Goal: Task Accomplishment & Management: Manage account settings

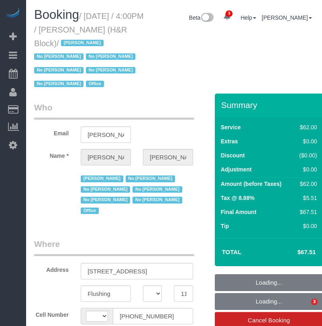
select select "NY"
select select "object:466"
select select "spot1"
select select "number:89"
select select "number:90"
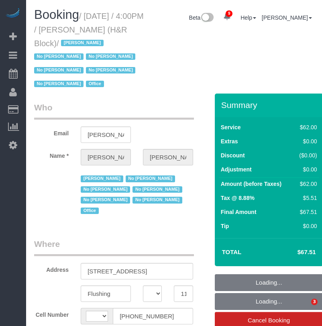
select select "number:15"
select select "number:5"
select select "string:[GEOGRAPHIC_DATA]"
select select "object:1270"
select select "spot38"
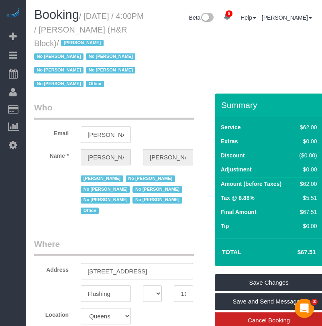
drag, startPoint x: 78, startPoint y: 43, endPoint x: 86, endPoint y: 17, distance: 27.4
click at [86, 17] on small "/ [DATE] / 4:00PM / [PERSON_NAME] (H&R Block) / [PERSON_NAME] No [PERSON_NAME] …" at bounding box center [88, 50] width 109 height 77
copy small "[DATE] / 4:00PM / [PERSON_NAME] (H&R Block)"
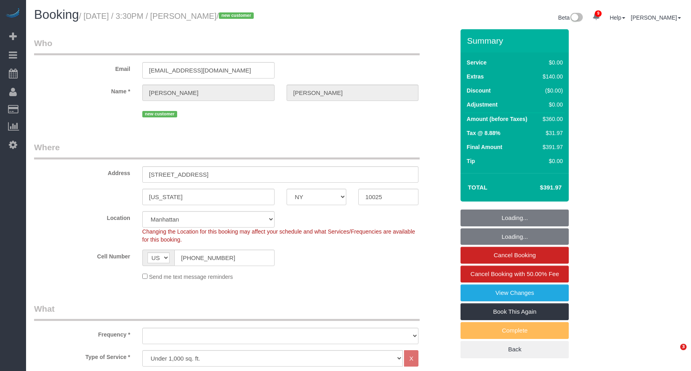
select select "NY"
select select "3"
select select "string:stripe-pm_1Rw2ma4VGloSiKo7a9v8GCJH"
select select "object:1427"
select select "3"
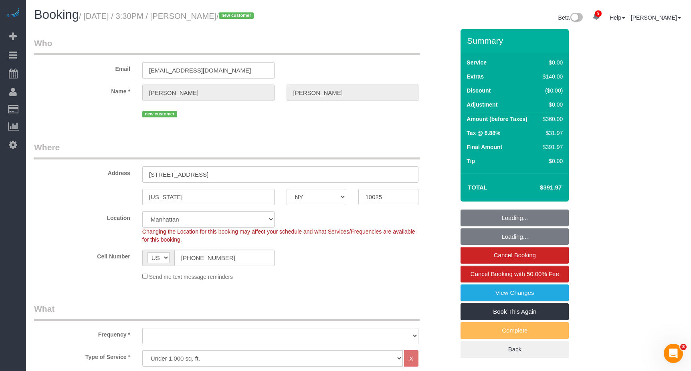
select select "number:60"
select select "number:90"
select select "number:15"
select select "number:5"
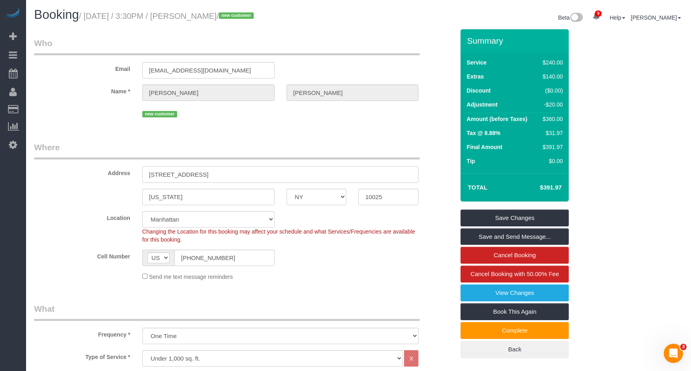
drag, startPoint x: 211, startPoint y: 175, endPoint x: 241, endPoint y: 175, distance: 29.7
click at [241, 175] on input "206 West 109th Street, Apt.4A" at bounding box center [280, 174] width 277 height 16
drag, startPoint x: 188, startPoint y: 198, endPoint x: 107, endPoint y: 159, distance: 90.2
click at [137, 192] on div "New York" at bounding box center [208, 197] width 144 height 16
click at [378, 197] on input "10025" at bounding box center [388, 197] width 60 height 16
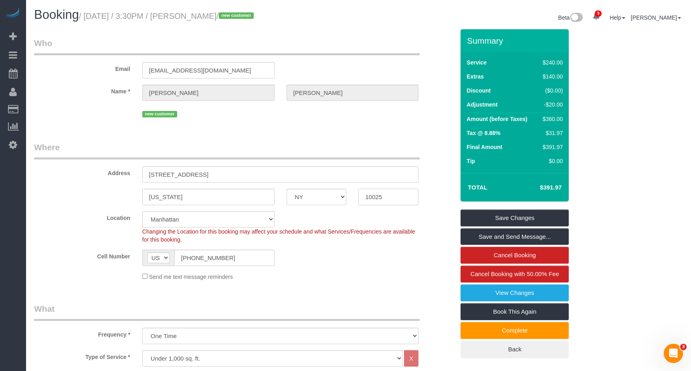
click at [378, 197] on input "10025" at bounding box center [388, 197] width 60 height 16
click at [483, 295] on link "View Changes" at bounding box center [515, 293] width 108 height 17
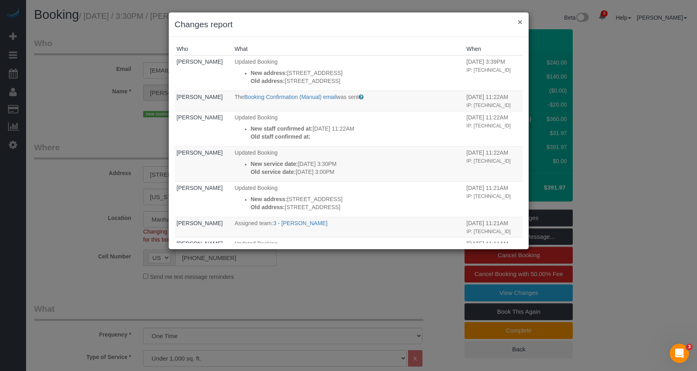
click at [518, 21] on button "×" at bounding box center [520, 22] width 5 height 8
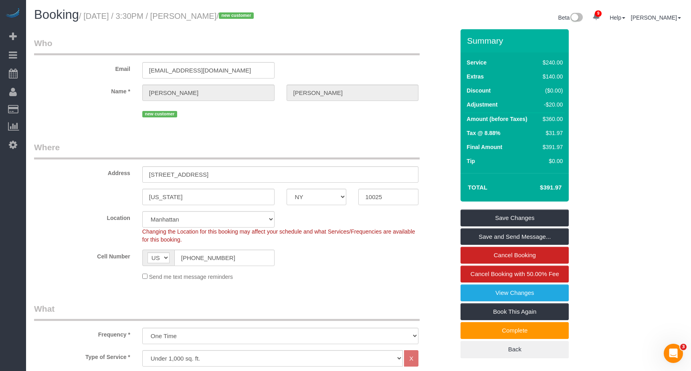
click at [219, 154] on legend "Where" at bounding box center [227, 151] width 386 height 18
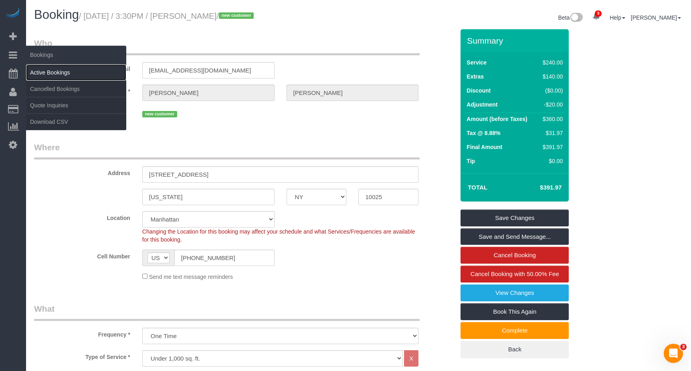
click at [42, 71] on link "Active Bookings" at bounding box center [76, 73] width 100 height 16
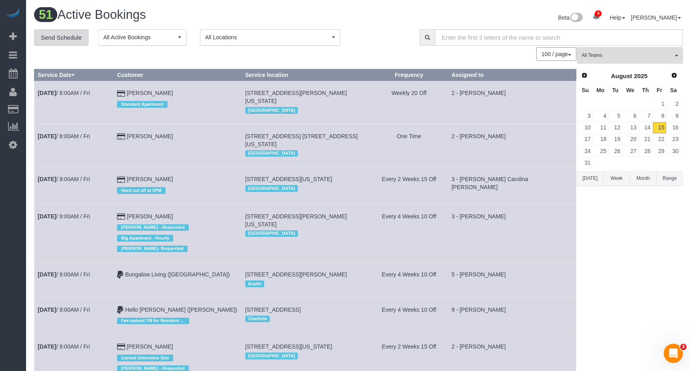
click at [69, 40] on link "Send Schedule" at bounding box center [61, 37] width 55 height 17
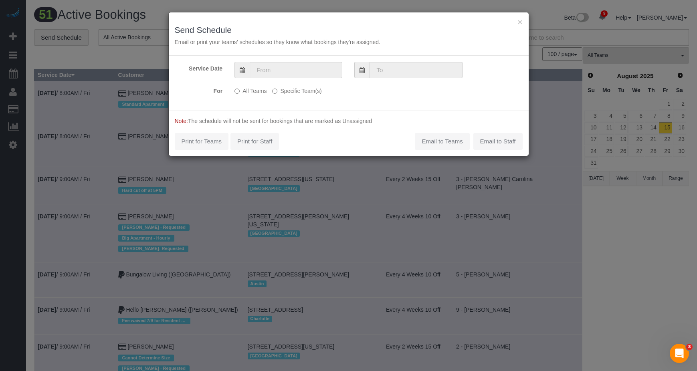
click at [237, 69] on span at bounding box center [242, 70] width 15 height 16
click at [241, 71] on icon at bounding box center [242, 70] width 5 height 6
click at [244, 71] on icon at bounding box center [242, 70] width 5 height 6
click at [280, 71] on input "text" at bounding box center [296, 70] width 93 height 16
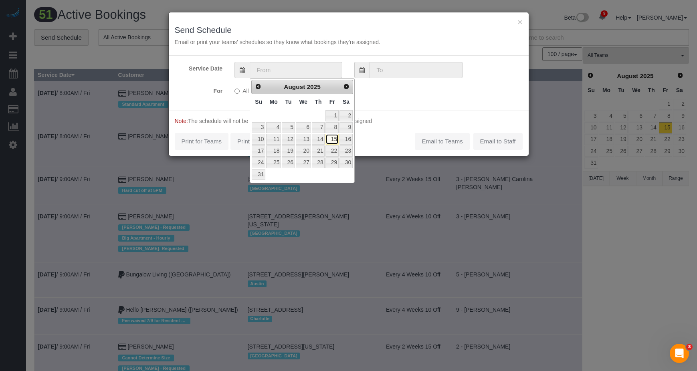
click at [336, 139] on link "15" at bounding box center [332, 139] width 13 height 11
type input "[DATE]"
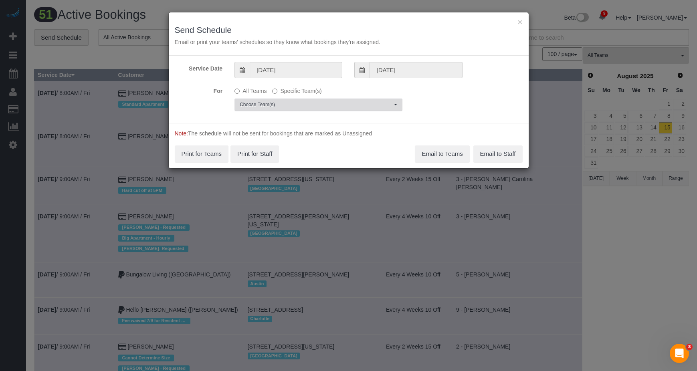
click at [297, 103] on span "Choose Team(s)" at bounding box center [316, 104] width 152 height 7
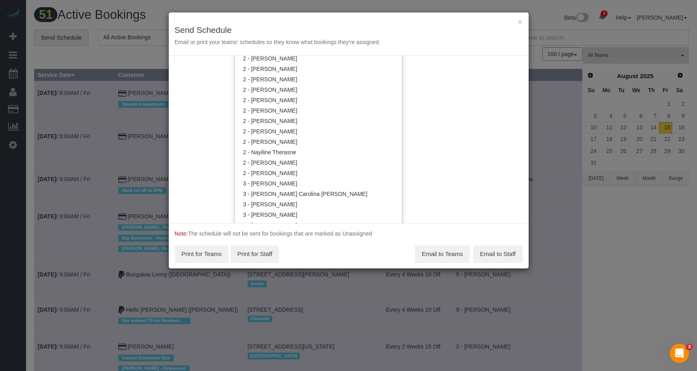
scroll to position [641, 0]
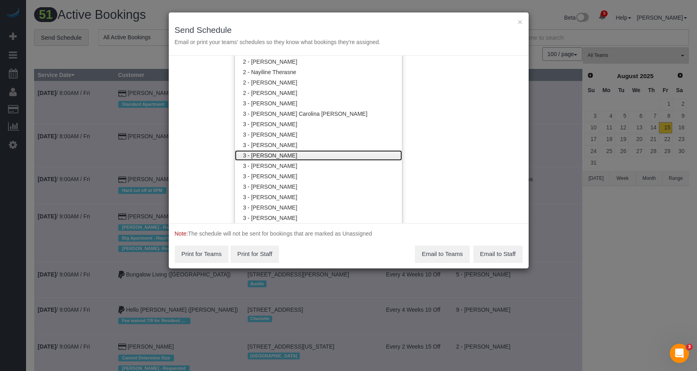
click at [291, 153] on link "3 - [PERSON_NAME]" at bounding box center [318, 155] width 167 height 10
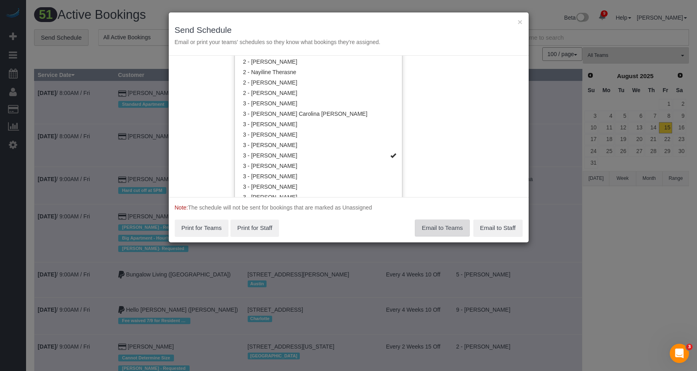
click at [437, 231] on button "Email to Teams" at bounding box center [442, 228] width 55 height 17
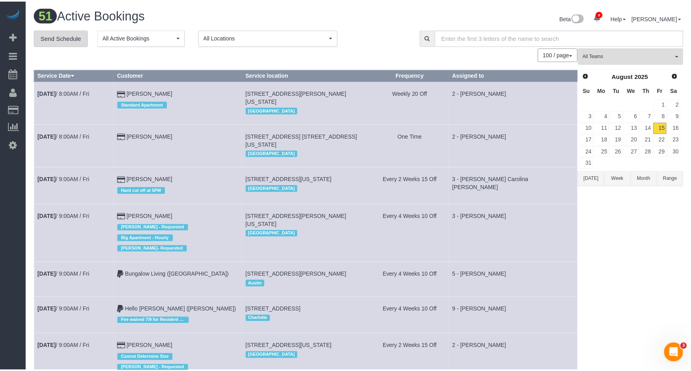
scroll to position [0, 0]
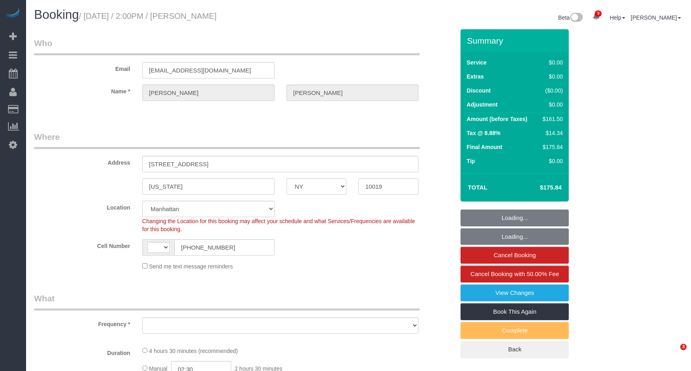
select select "NY"
select select "string:US"
select select "object:958"
select select "2"
select select "spot1"
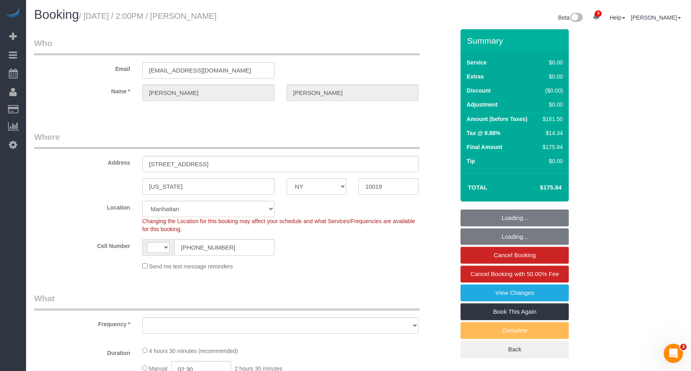
select select "number:62"
select select "number:74"
select select "number:15"
select select "number:6"
select select "string:stripe-pm_1RK0mp4VGloSiKo7cFIrzZQh"
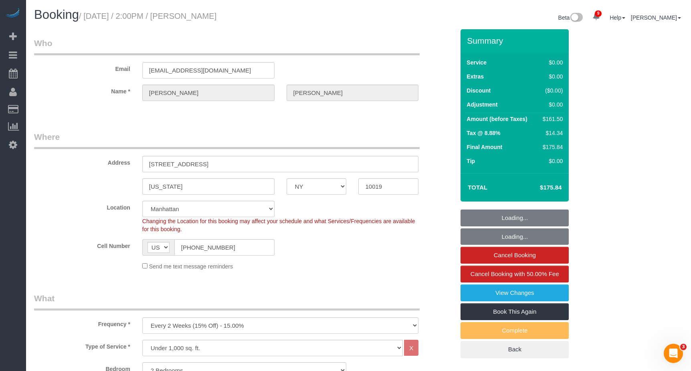
select select "2"
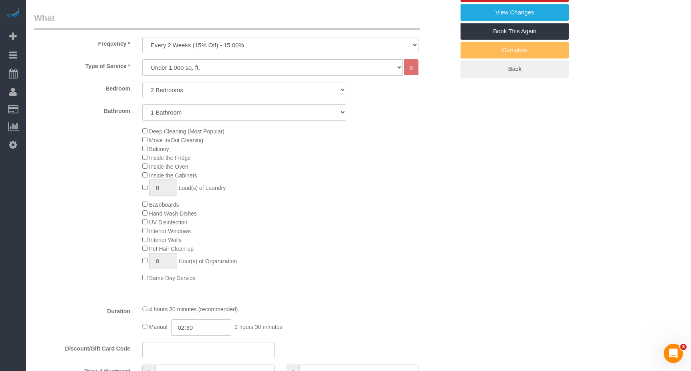
scroll to position [401, 0]
